Goal: Transaction & Acquisition: Purchase product/service

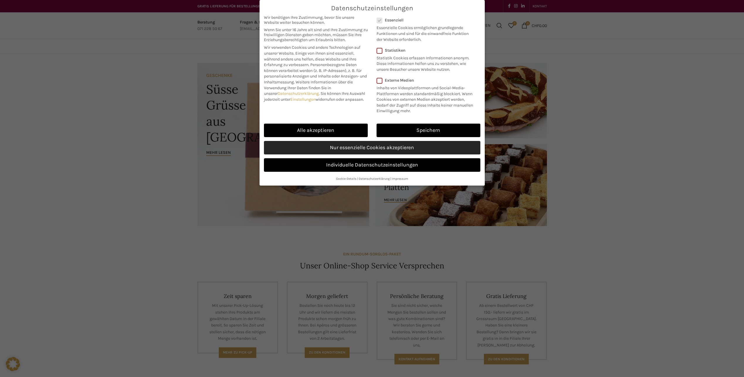
click at [351, 152] on link "Nur essenzielle Cookies akzeptieren" at bounding box center [372, 147] width 217 height 13
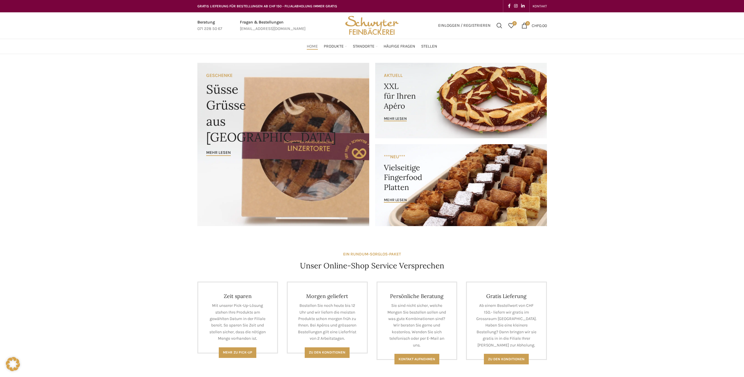
click at [297, 129] on link "Banner link" at bounding box center [283, 144] width 172 height 163
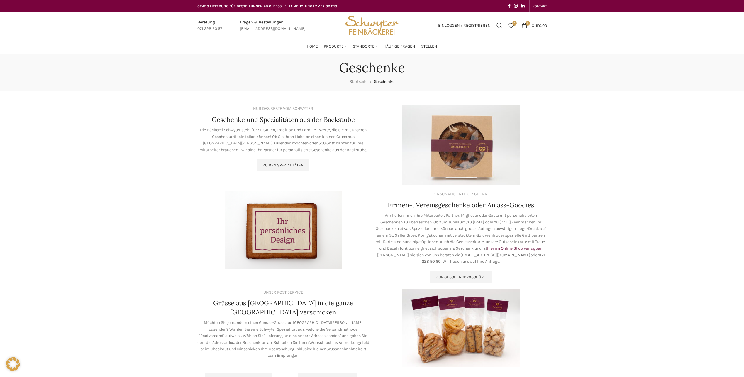
click at [458, 146] on img at bounding box center [461, 145] width 117 height 80
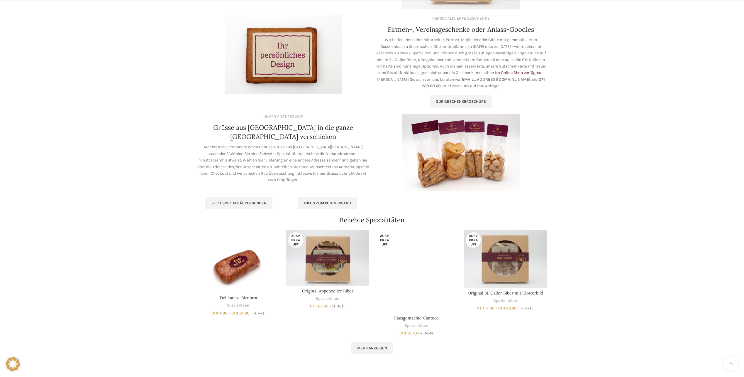
scroll to position [176, 0]
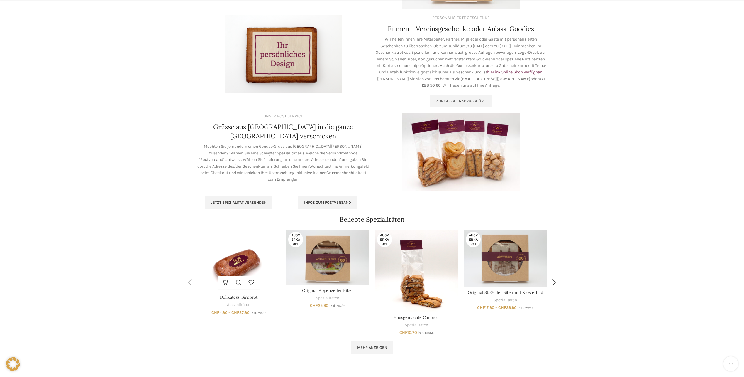
click at [256, 254] on img "Delikatess-Birnbrot" at bounding box center [238, 260] width 83 height 62
click at [386, 344] on link "Mehr anzeigen" at bounding box center [373, 347] width 42 height 12
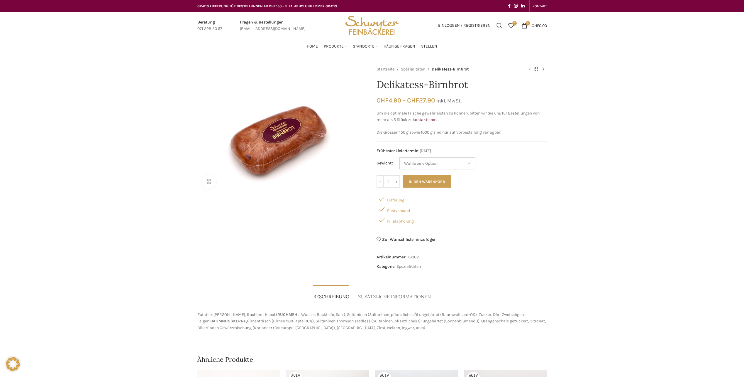
click at [416, 166] on select "Wähle eine Option 150 g (Vorbestellung) 250 g 500 g 1000 g (Vorbestellung)" at bounding box center [437, 163] width 76 height 12
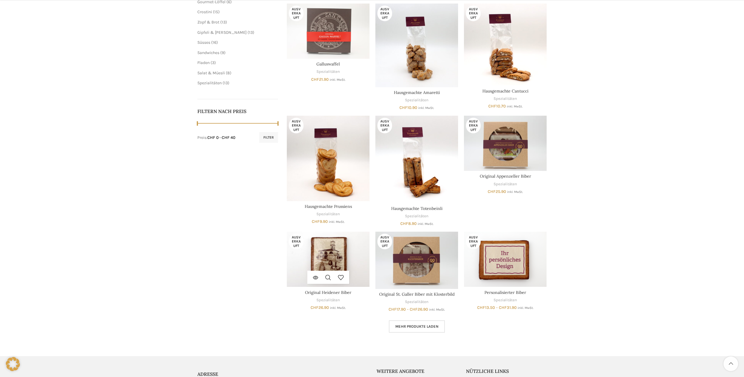
scroll to position [205, 0]
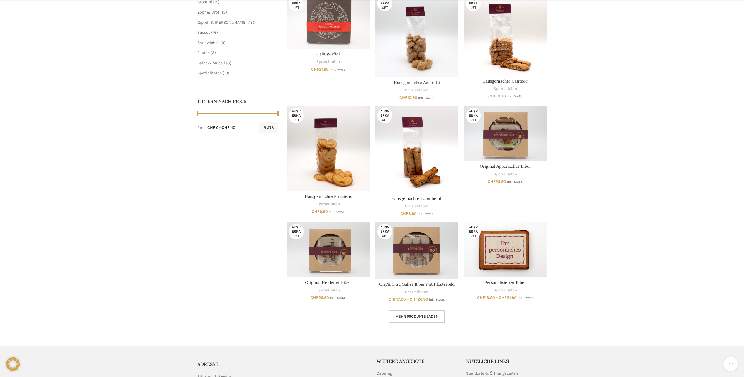
click at [437, 315] on span "Mehr Produkte laden" at bounding box center [417, 316] width 43 height 5
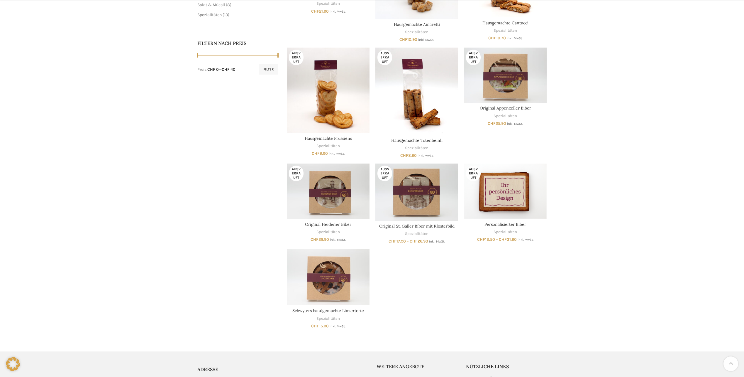
scroll to position [264, 0]
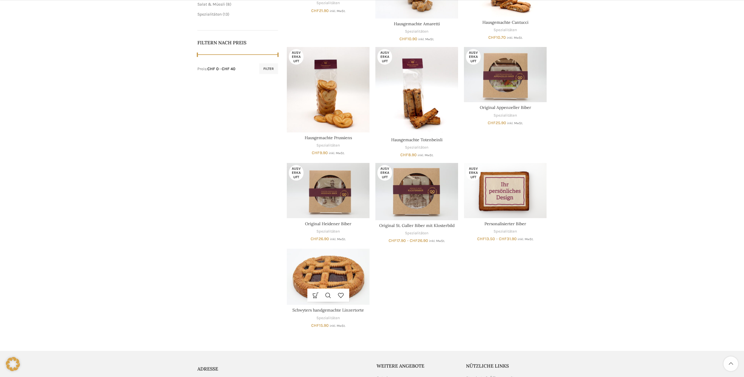
click at [319, 262] on img "Schwyters handgemachte Linzertorte" at bounding box center [328, 277] width 83 height 56
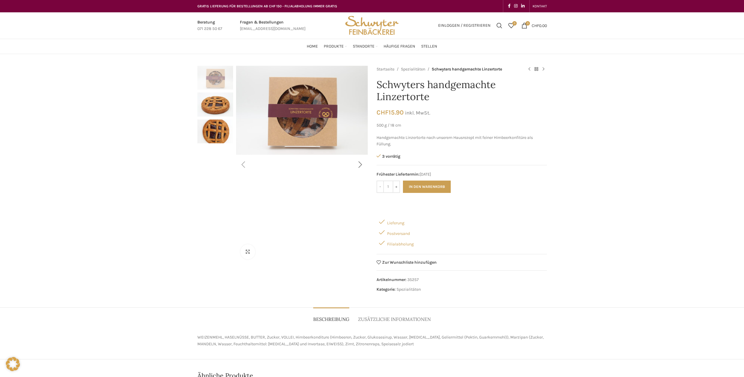
click at [366, 162] on div "Next slide" at bounding box center [360, 164] width 15 height 15
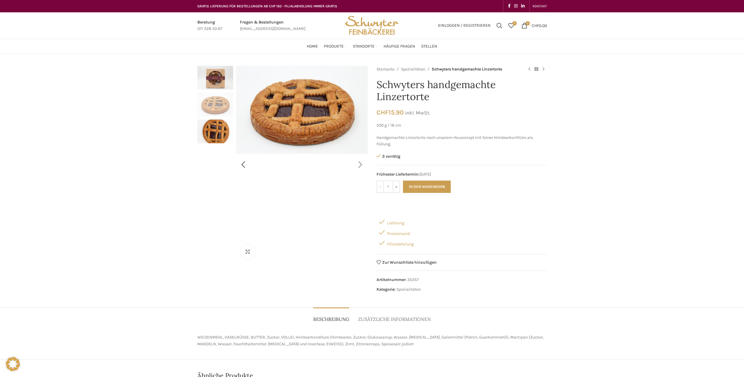
click at [366, 162] on div "Next slide" at bounding box center [360, 164] width 15 height 15
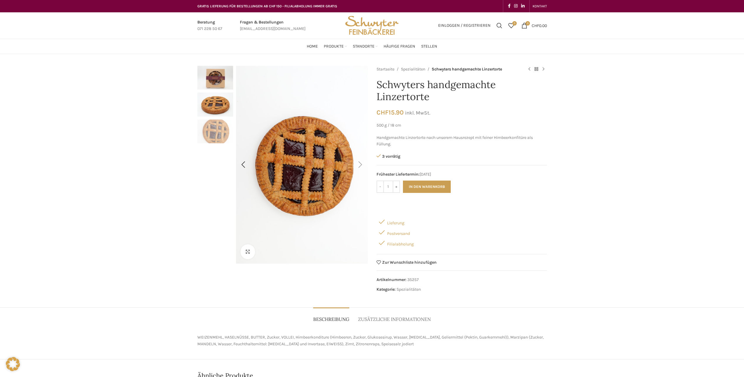
click at [366, 162] on div "Next slide" at bounding box center [360, 164] width 15 height 15
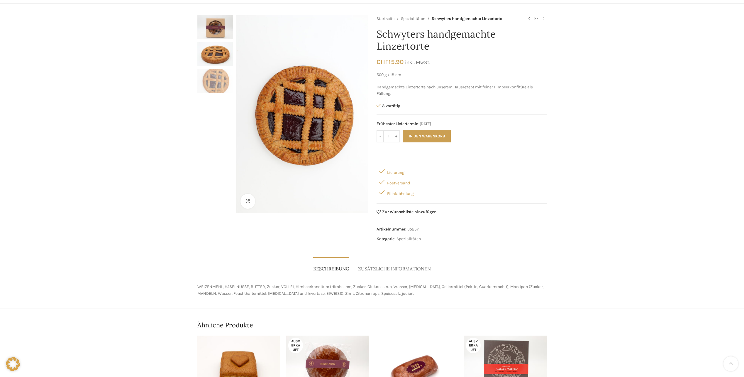
scroll to position [59, 0]
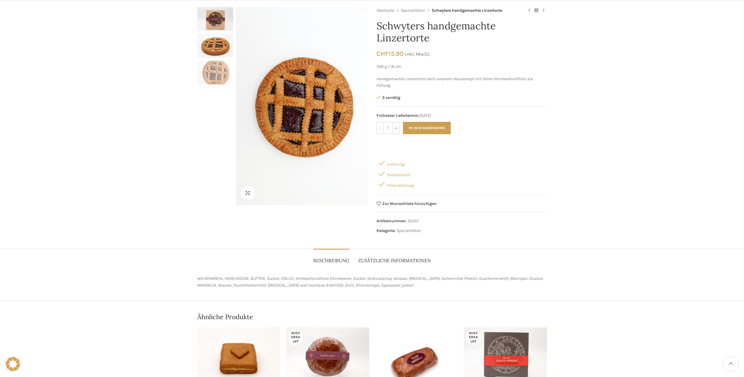
click at [416, 263] on span "Zusätzliche Informationen" at bounding box center [394, 260] width 73 height 6
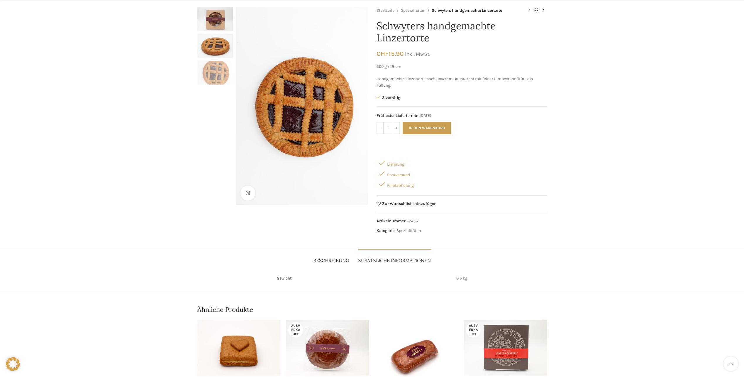
click at [335, 258] on span "Beschreibung" at bounding box center [331, 260] width 36 height 6
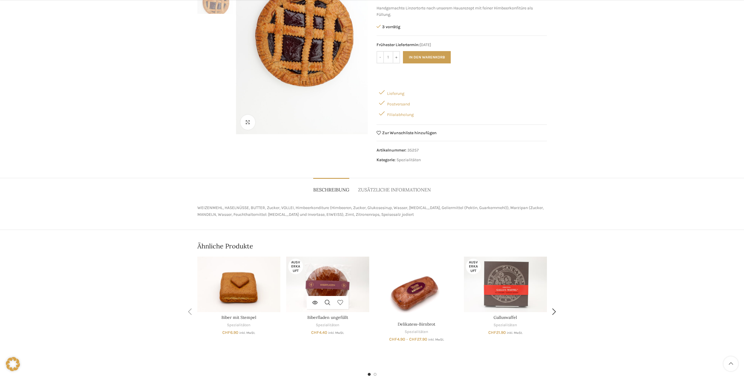
scroll to position [205, 0]
